Goal: Task Accomplishment & Management: Manage account settings

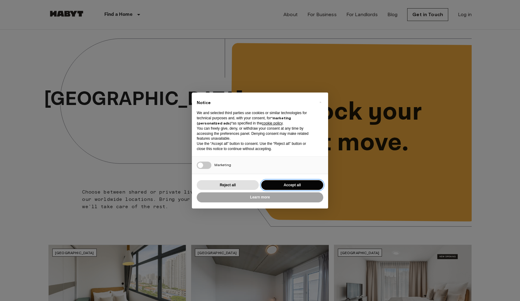
click at [290, 182] on button "Accept all" at bounding box center [292, 185] width 62 height 10
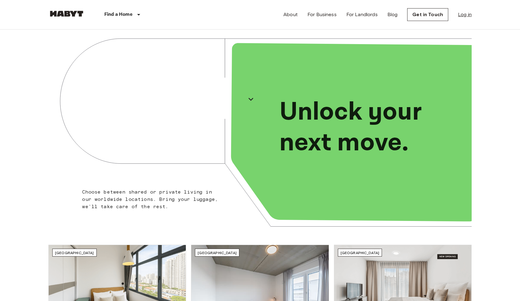
click at [465, 16] on link "Log in" at bounding box center [465, 14] width 14 height 7
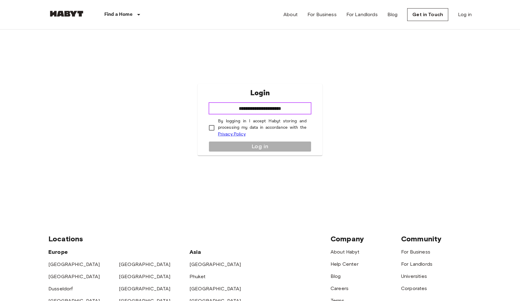
type input "**********"
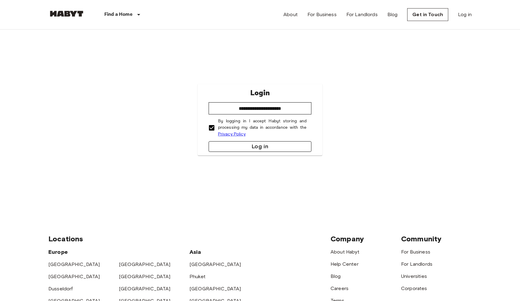
click at [246, 150] on button "Log in" at bounding box center [260, 146] width 103 height 11
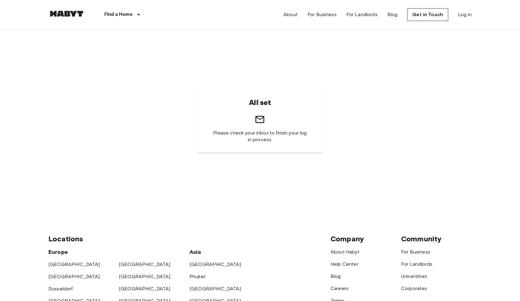
click at [6, 1] on header "Find a Home [GEOGRAPHIC_DATA] [GEOGRAPHIC_DATA] [GEOGRAPHIC_DATA] [GEOGRAPHIC_D…" at bounding box center [260, 15] width 520 height 30
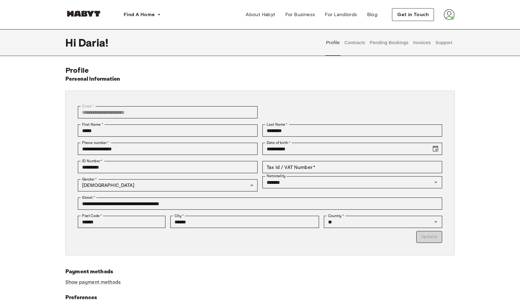
click at [442, 44] on button "Support" at bounding box center [444, 42] width 19 height 27
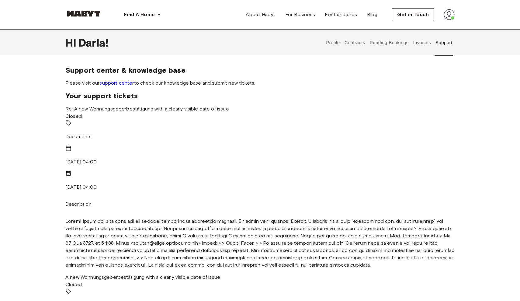
click at [449, 14] on img at bounding box center [449, 14] width 11 height 11
click at [433, 14] on img at bounding box center [427, 10] width 11 height 11
click at [337, 39] on button "Profile" at bounding box center [334, 42] width 16 height 27
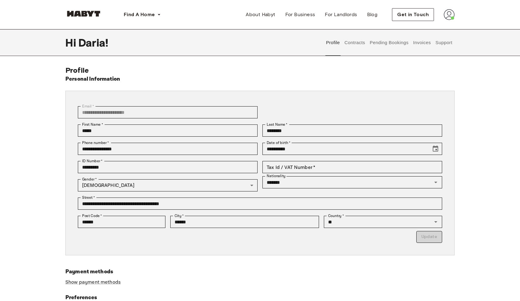
click at [352, 42] on button "Contracts" at bounding box center [355, 42] width 22 height 27
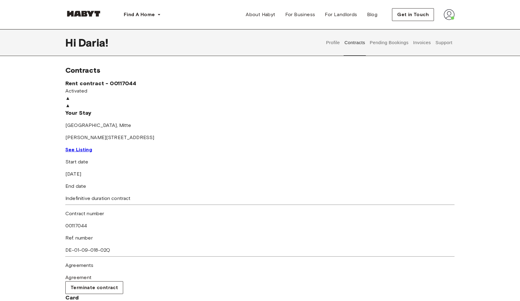
click at [392, 44] on button "Pending Bookings" at bounding box center [389, 42] width 40 height 27
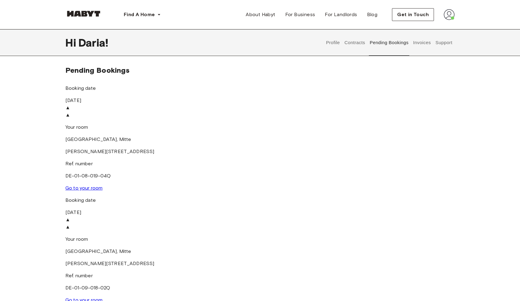
click at [421, 43] on button "Invoices" at bounding box center [422, 42] width 19 height 27
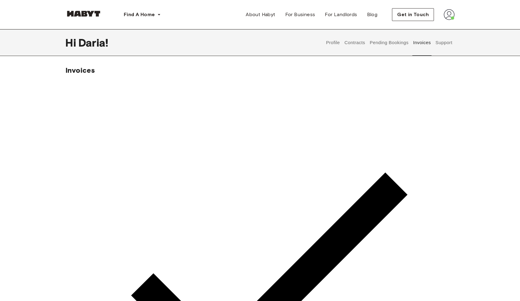
click at [444, 42] on button "Support" at bounding box center [444, 42] width 19 height 27
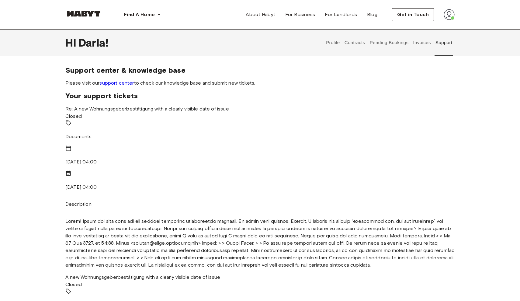
click at [451, 12] on img at bounding box center [449, 14] width 11 height 11
click at [433, 12] on img at bounding box center [427, 10] width 11 height 11
click at [118, 83] on link "support center" at bounding box center [117, 83] width 34 height 6
